Goal: Information Seeking & Learning: Learn about a topic

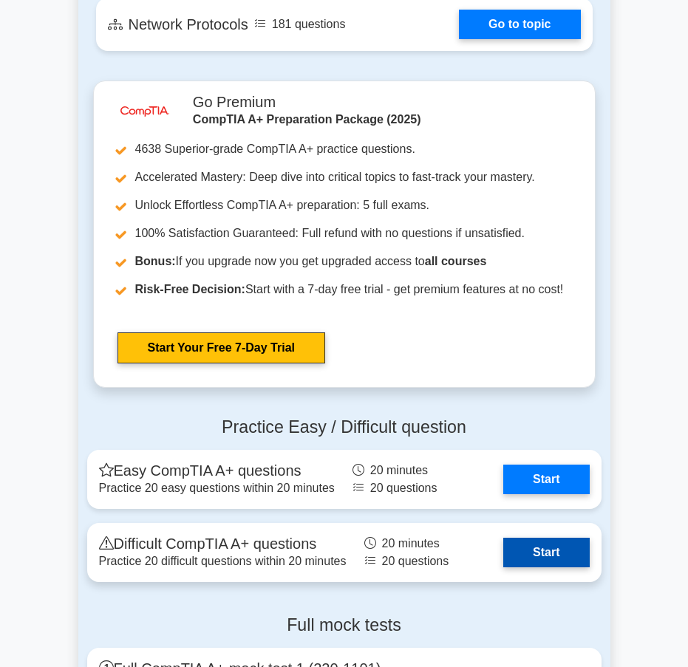
scroll to position [3252, 0]
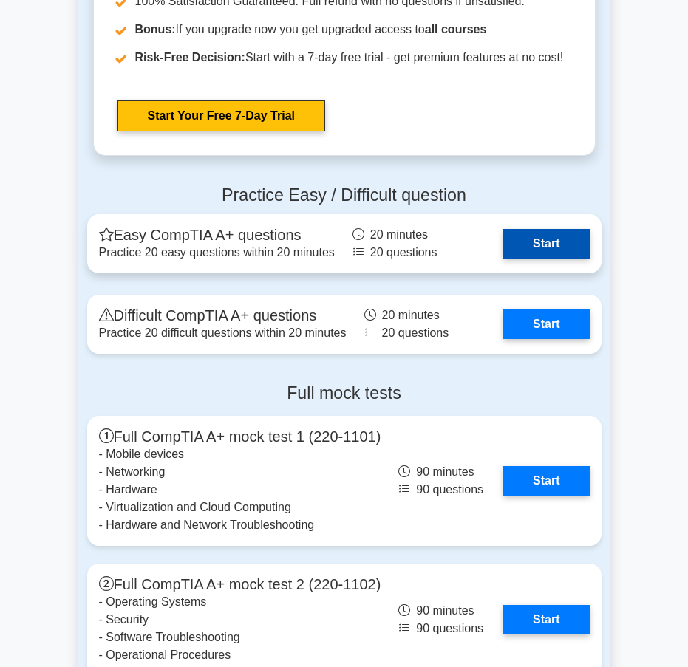
click at [560, 259] on link "Start" at bounding box center [546, 244] width 86 height 30
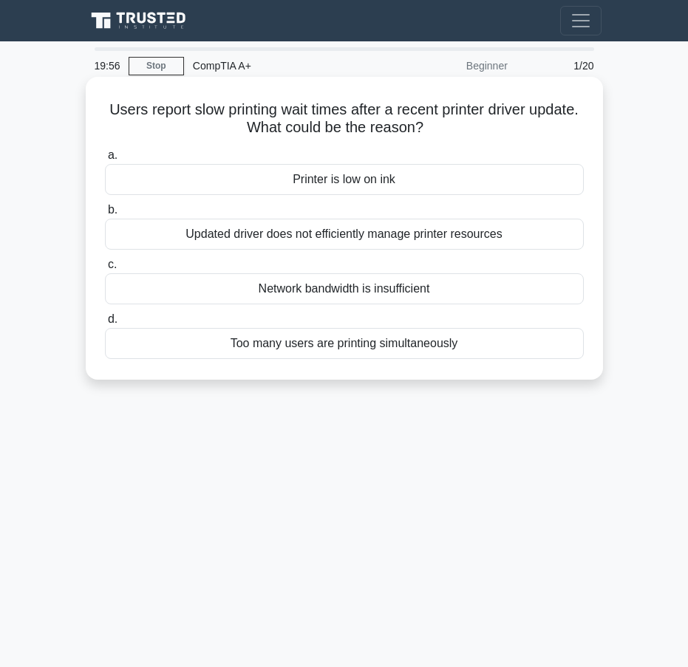
click at [130, 109] on h5 "Users report slow printing wait times after a recent printer driver update. Wha…" at bounding box center [344, 119] width 482 height 37
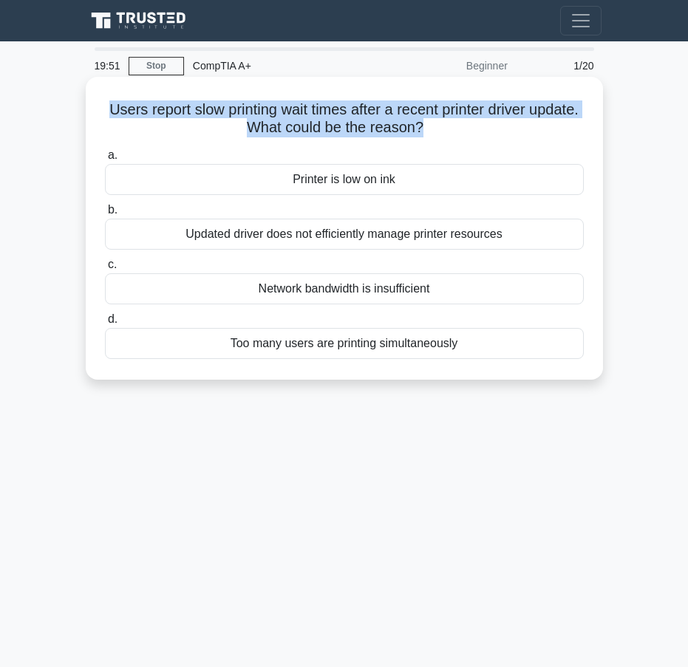
drag, startPoint x: 184, startPoint y: 112, endPoint x: 567, endPoint y: 118, distance: 382.9
click at [567, 118] on h5 "Users report slow printing wait times after a recent printer driver update. Wha…" at bounding box center [344, 119] width 482 height 37
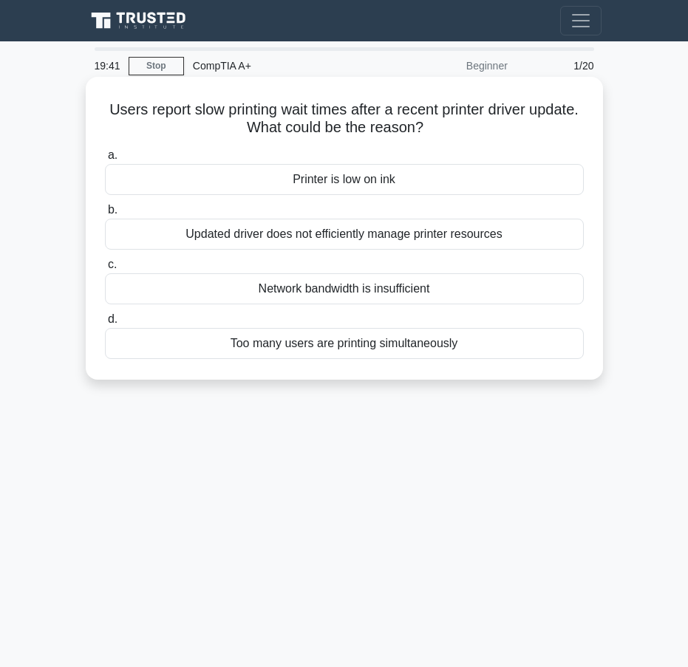
click at [467, 247] on div "Updated driver does not efficiently manage printer resources" at bounding box center [344, 234] width 479 height 31
click at [105, 215] on input "b. Updated driver does not efficiently manage printer resources" at bounding box center [105, 210] width 0 height 10
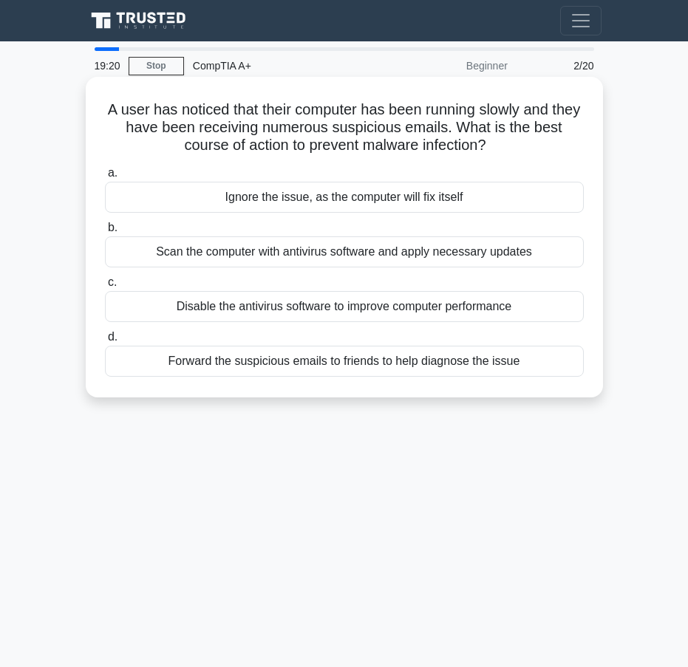
click at [511, 251] on div "Scan the computer with antivirus software and apply necessary updates" at bounding box center [344, 252] width 479 height 31
click at [105, 233] on input "b. Scan the computer with antivirus software and apply necessary updates" at bounding box center [105, 228] width 0 height 10
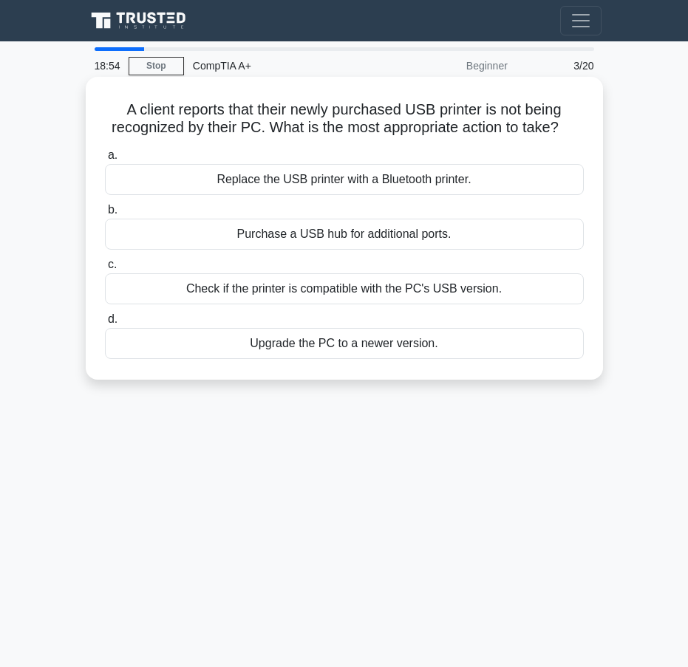
click at [505, 290] on div "Check if the printer is compatible with the PC's USB version." at bounding box center [344, 288] width 479 height 31
click at [105, 270] on input "c. Check if the printer is compatible with the PC's USB version." at bounding box center [105, 265] width 0 height 10
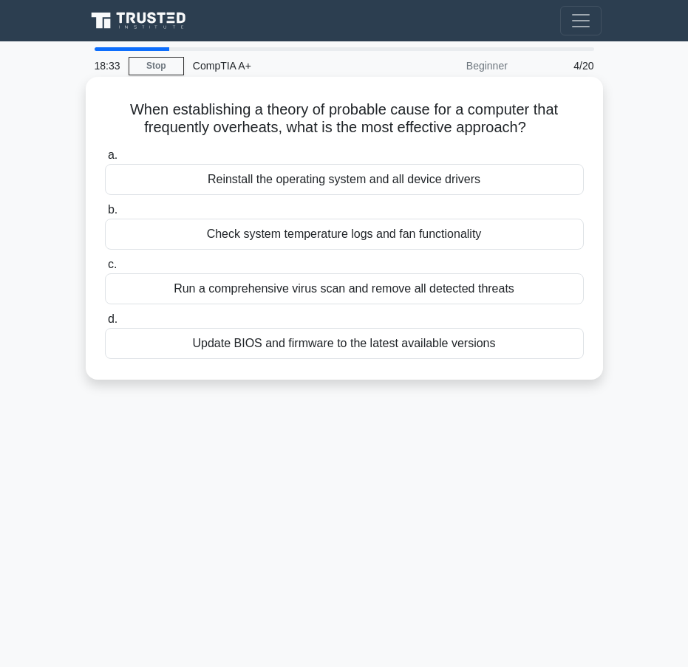
click at [506, 234] on div "Check system temperature logs and fan functionality" at bounding box center [344, 234] width 479 height 31
click at [105, 215] on input "b. Check system temperature logs and fan functionality" at bounding box center [105, 210] width 0 height 10
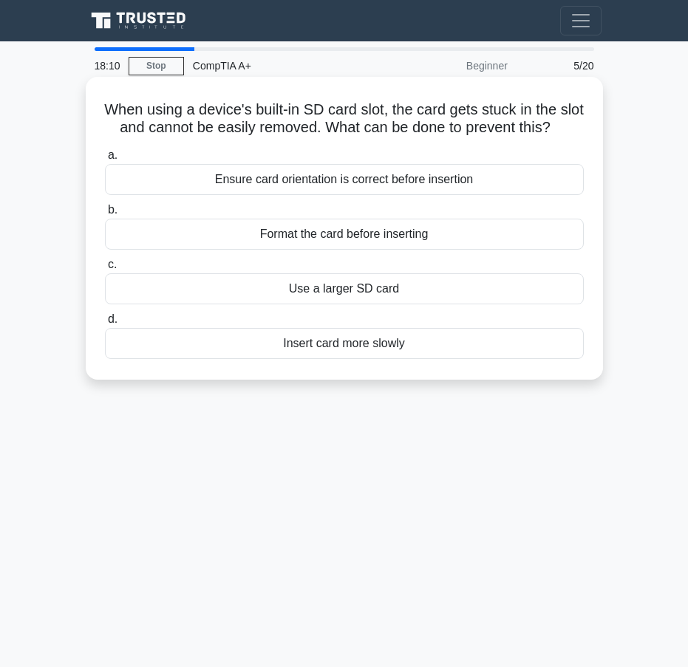
click at [466, 195] on div "Ensure card orientation is correct before insertion" at bounding box center [344, 179] width 479 height 31
click at [105, 160] on input "a. Ensure card orientation is correct before insertion" at bounding box center [105, 156] width 0 height 10
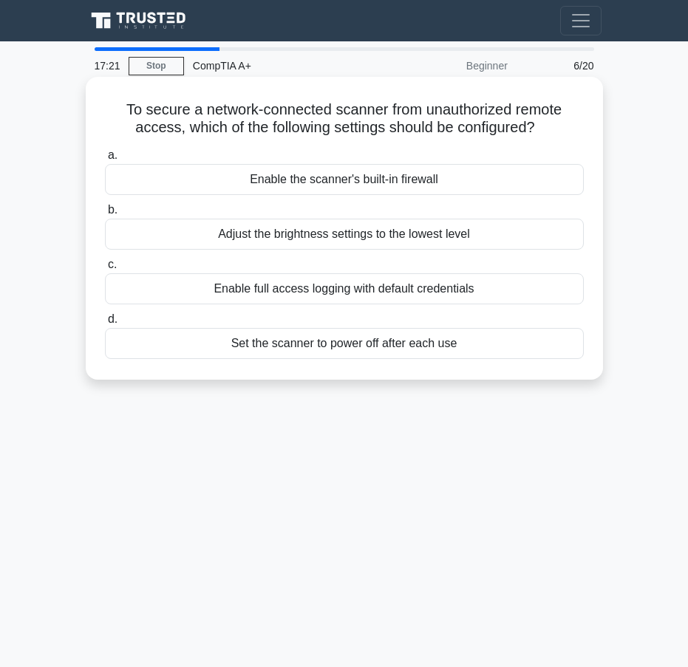
click at [430, 181] on div "Enable the scanner's built-in firewall" at bounding box center [344, 179] width 479 height 31
click at [105, 160] on input "a. Enable the scanner's built-in firewall" at bounding box center [105, 156] width 0 height 10
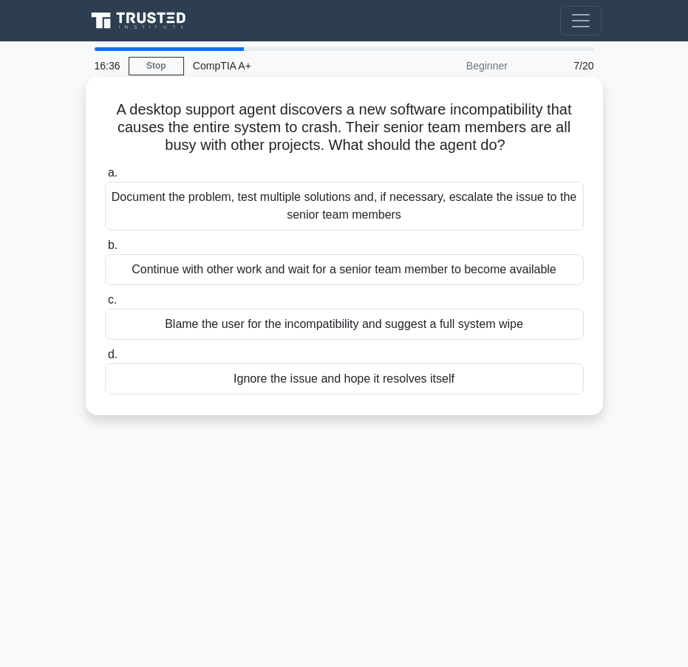
click at [477, 211] on div "Document the problem, test multiple solutions and, if necessary, escalate the i…" at bounding box center [344, 206] width 479 height 49
click at [105, 178] on input "a. Document the problem, test multiple solutions and, if necessary, escalate th…" at bounding box center [105, 174] width 0 height 10
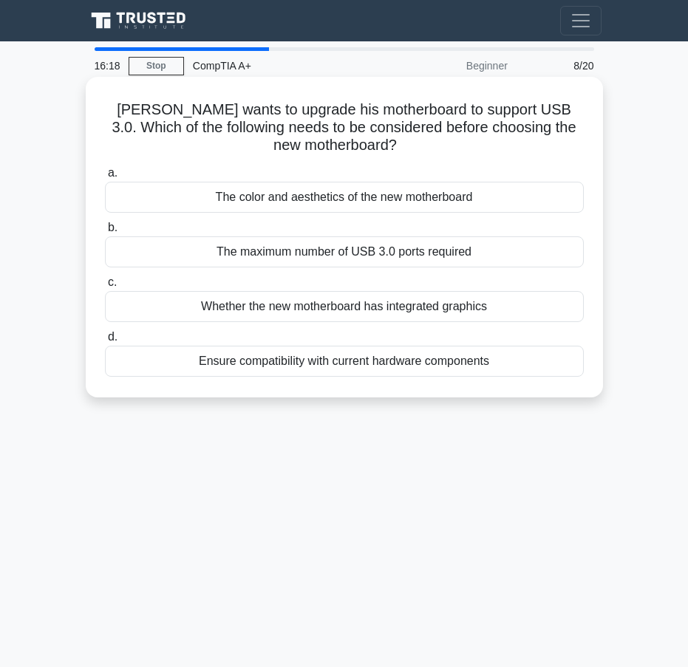
click at [463, 363] on div "Ensure compatibility with current hardware components" at bounding box center [344, 361] width 479 height 31
click at [105, 342] on input "d. Ensure compatibility with current hardware components" at bounding box center [105, 338] width 0 height 10
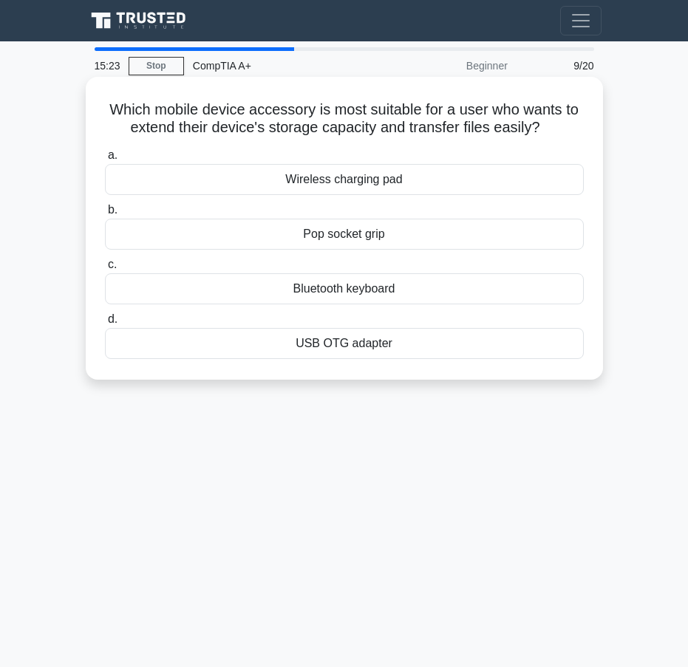
click at [381, 354] on div "USB OTG adapter" at bounding box center [344, 343] width 479 height 31
click at [105, 324] on input "d. USB OTG adapter" at bounding box center [105, 320] width 0 height 10
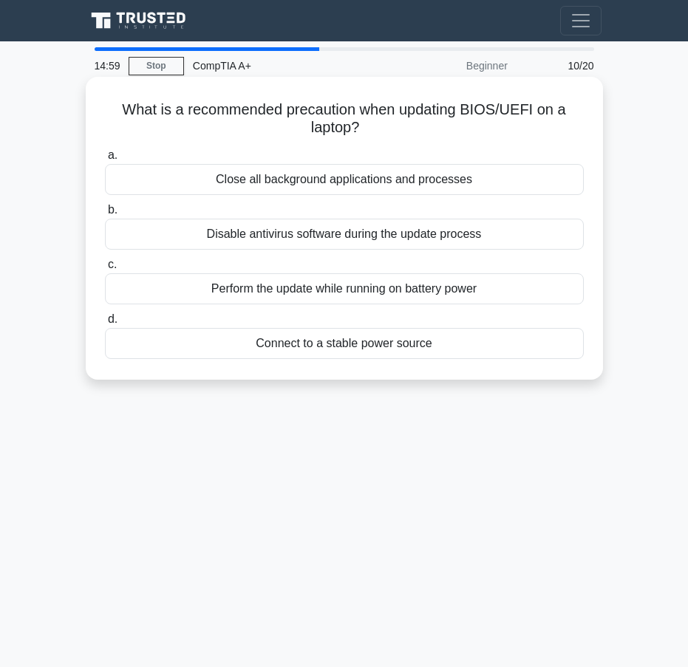
click at [436, 351] on div "Connect to a stable power source" at bounding box center [344, 343] width 479 height 31
click at [105, 324] on input "d. Connect to a stable power source" at bounding box center [105, 320] width 0 height 10
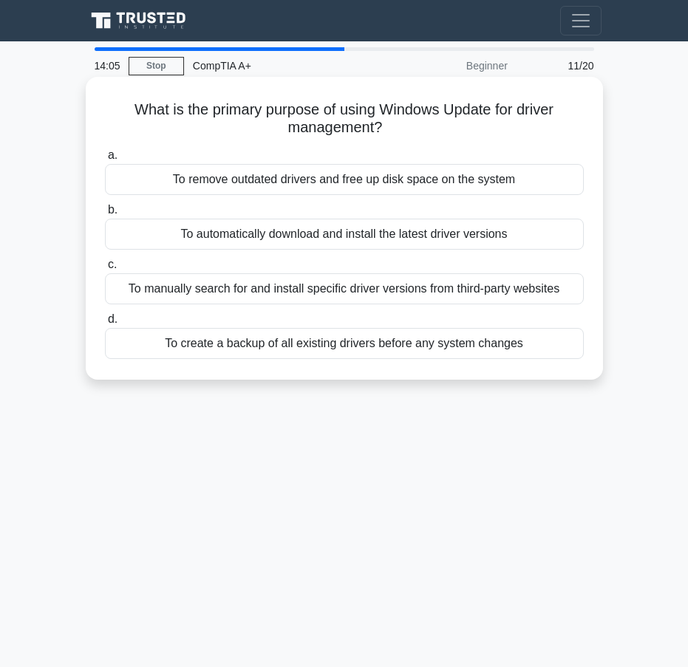
click at [524, 237] on div "To automatically download and install the latest driver versions" at bounding box center [344, 234] width 479 height 31
click at [105, 215] on input "b. To automatically download and install the latest driver versions" at bounding box center [105, 210] width 0 height 10
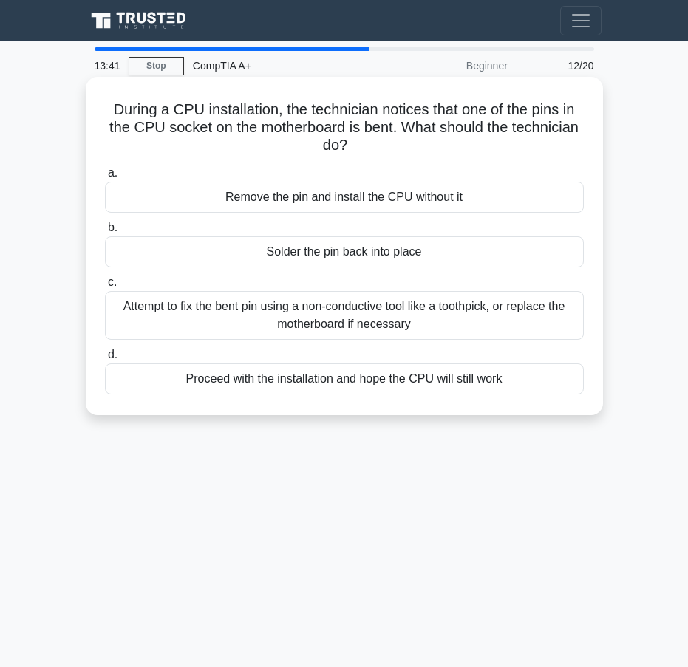
click at [452, 318] on div "Attempt to fix the bent pin using a non-conductive tool like a toothpick, or re…" at bounding box center [344, 315] width 479 height 49
click at [105, 288] on input "c. Attempt to fix the bent pin using a non-conductive tool like a toothpick, or…" at bounding box center [105, 283] width 0 height 10
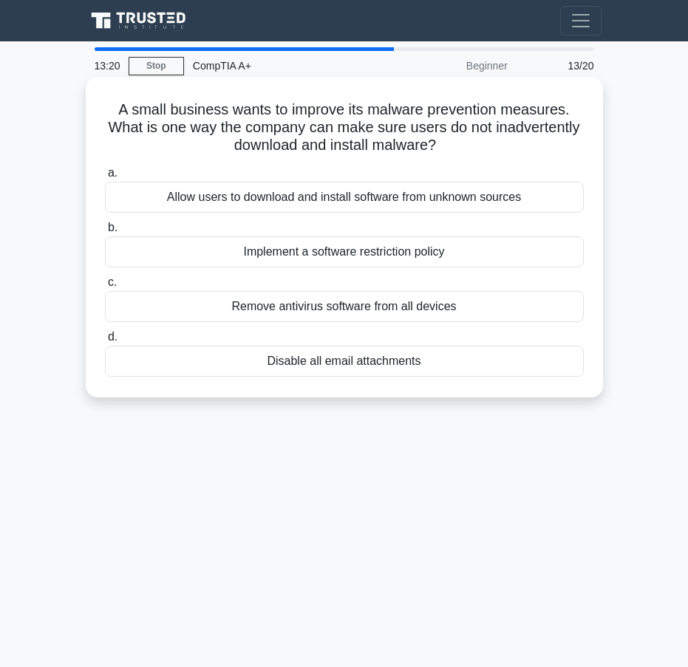
click at [498, 252] on div "Implement a software restriction policy" at bounding box center [344, 252] width 479 height 31
click at [105, 233] on input "b. Implement a software restriction policy" at bounding box center [105, 228] width 0 height 10
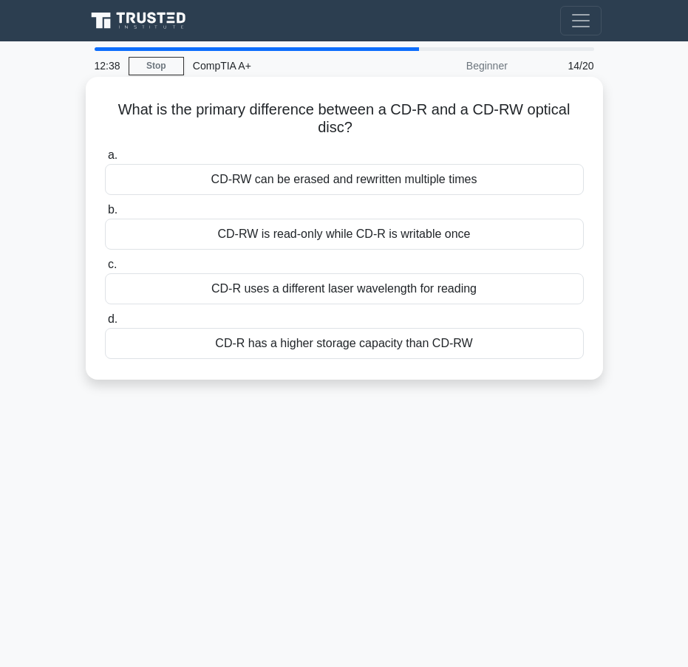
click at [453, 180] on div "CD-RW can be erased and rewritten multiple times" at bounding box center [344, 179] width 479 height 31
click at [105, 160] on input "a. CD-RW can be erased and rewritten multiple times" at bounding box center [105, 156] width 0 height 10
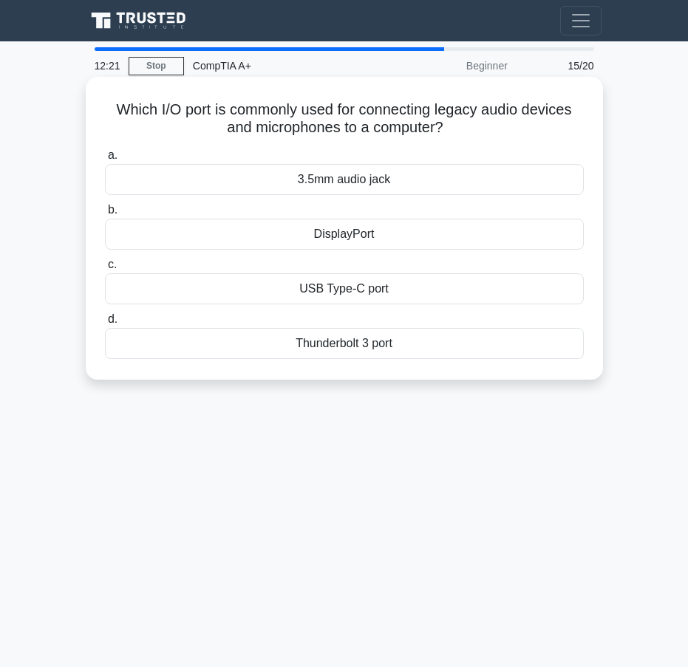
click at [372, 180] on div "3.5mm audio jack" at bounding box center [344, 179] width 479 height 31
click at [105, 160] on input "a. 3.5mm audio jack" at bounding box center [105, 156] width 0 height 10
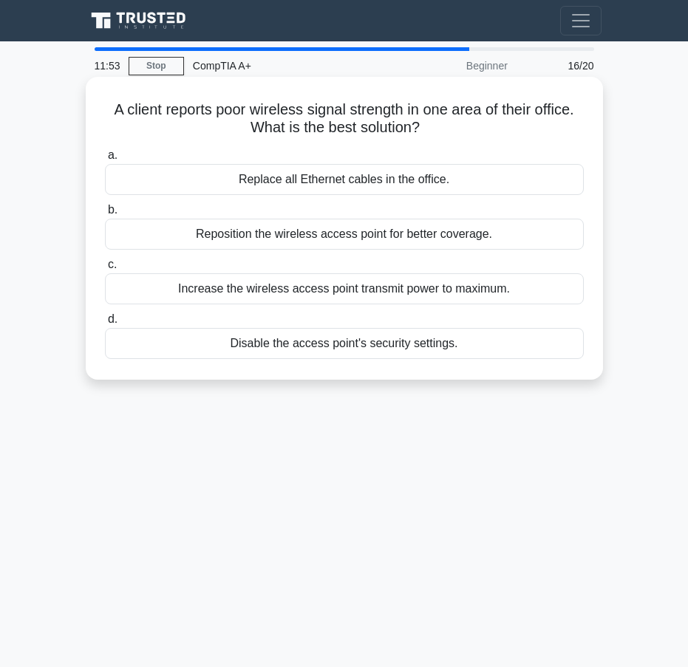
click at [376, 237] on div "Reposition the wireless access point for better coverage." at bounding box center [344, 234] width 479 height 31
click at [105, 215] on input "b. Reposition the wireless access point for better coverage." at bounding box center [105, 210] width 0 height 10
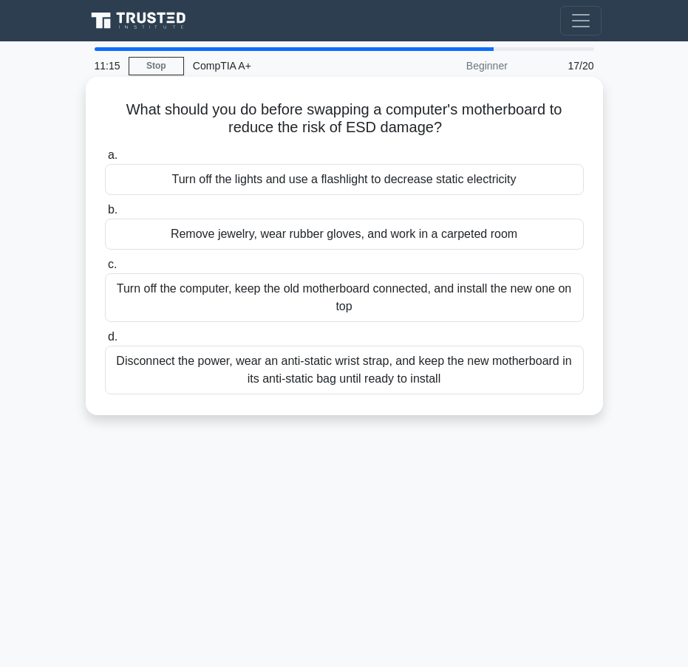
click at [526, 375] on div "Disconnect the power, wear an anti-static wrist strap, and keep the new motherb…" at bounding box center [344, 370] width 479 height 49
click at [105, 342] on input "d. Disconnect the power, wear an anti-static wrist strap, and keep the new moth…" at bounding box center [105, 338] width 0 height 10
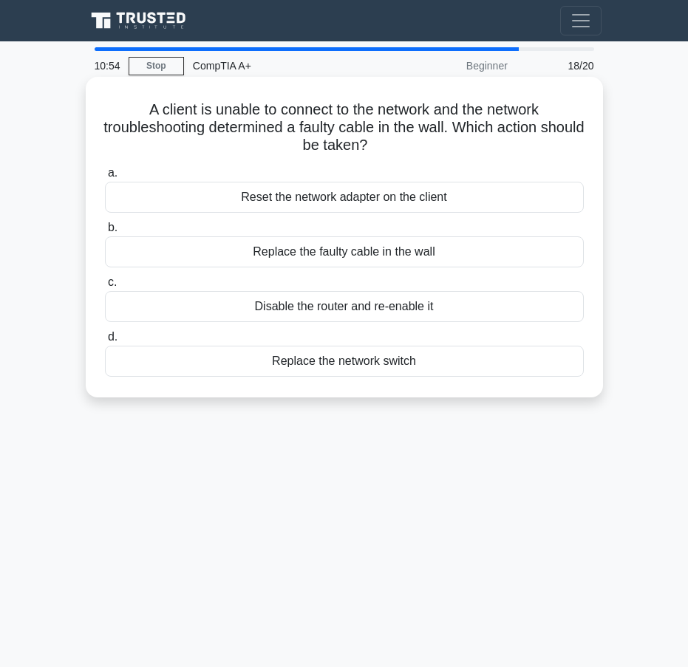
click at [350, 257] on div "Replace the faulty cable in the wall" at bounding box center [344, 252] width 479 height 31
click at [105, 233] on input "b. Replace the faulty cable in the wall" at bounding box center [105, 228] width 0 height 10
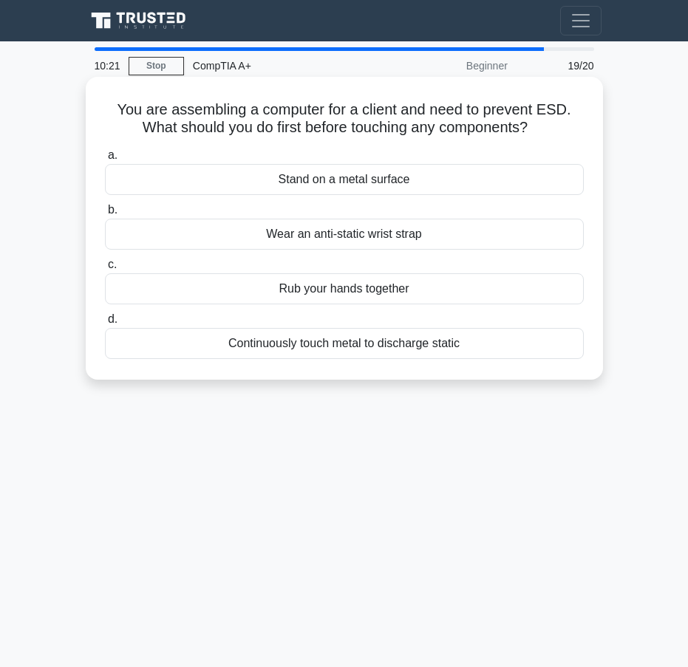
click at [412, 237] on div "Wear an anti-static wrist strap" at bounding box center [344, 234] width 479 height 31
click at [105, 215] on input "b. Wear an anti-static wrist strap" at bounding box center [105, 210] width 0 height 10
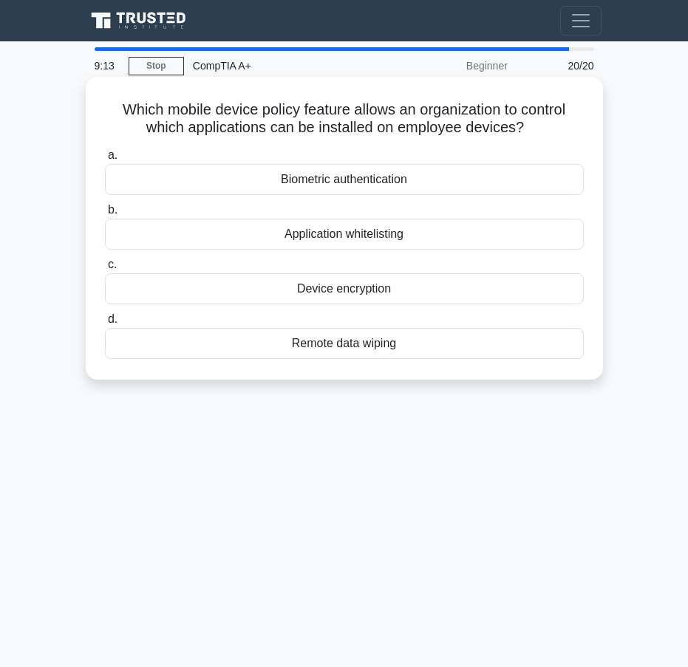
click at [366, 239] on div "Application whitelisting" at bounding box center [344, 234] width 479 height 31
click at [105, 215] on input "b. Application whitelisting" at bounding box center [105, 210] width 0 height 10
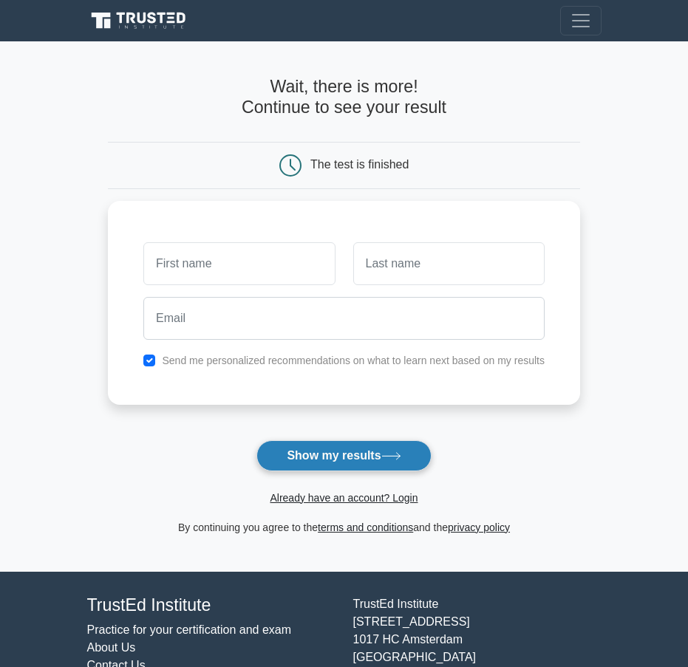
click at [330, 462] on button "Show my results" at bounding box center [343, 456] width 174 height 31
click at [331, 461] on button "Show my results" at bounding box center [343, 456] width 174 height 31
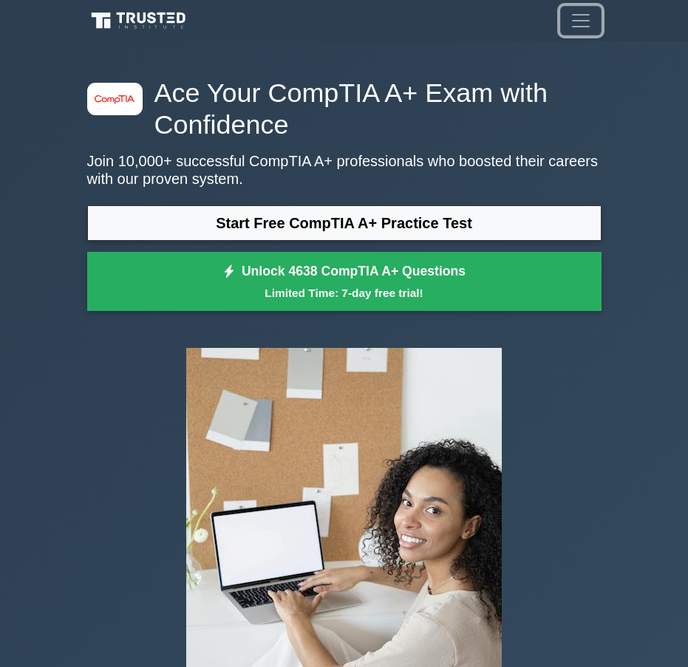
click at [594, 20] on button "Toggle navigation" at bounding box center [580, 21] width 41 height 30
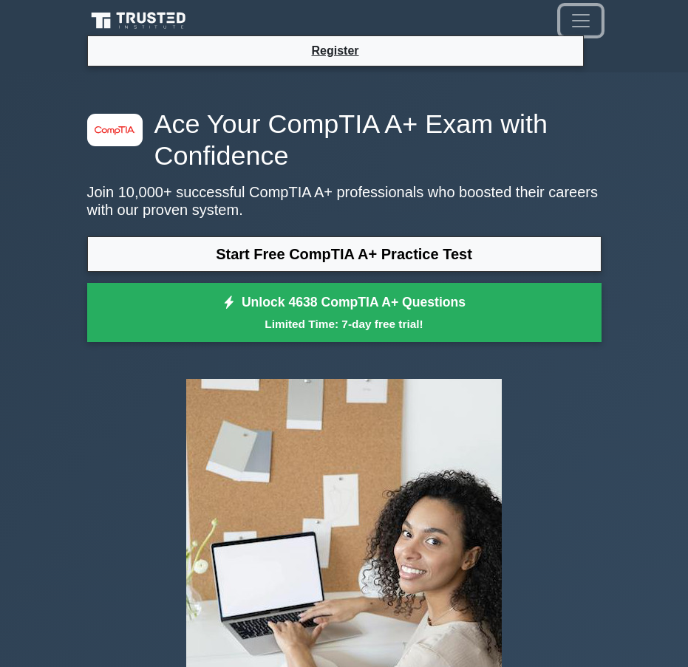
click at [594, 20] on button "Toggle navigation" at bounding box center [580, 21] width 41 height 30
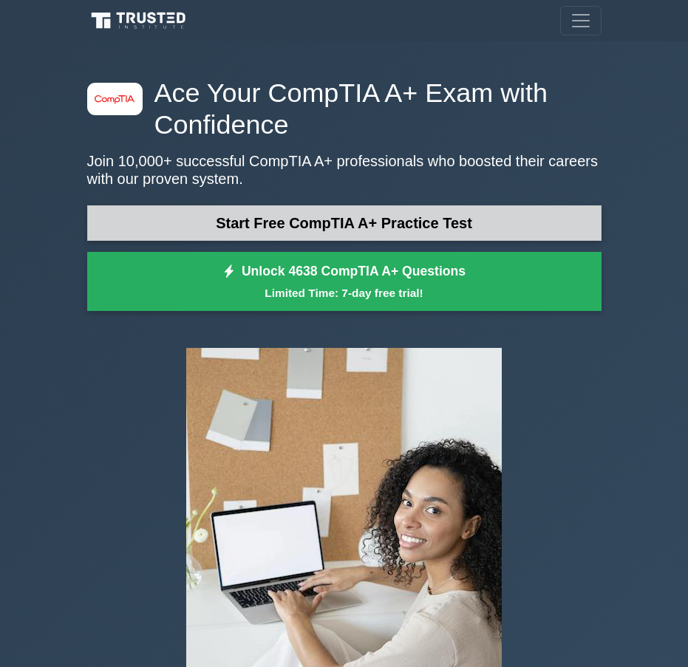
click at [379, 227] on link "Start Free CompTIA A+ Practice Test" at bounding box center [344, 222] width 514 height 35
